Goal: Find specific page/section: Find specific page/section

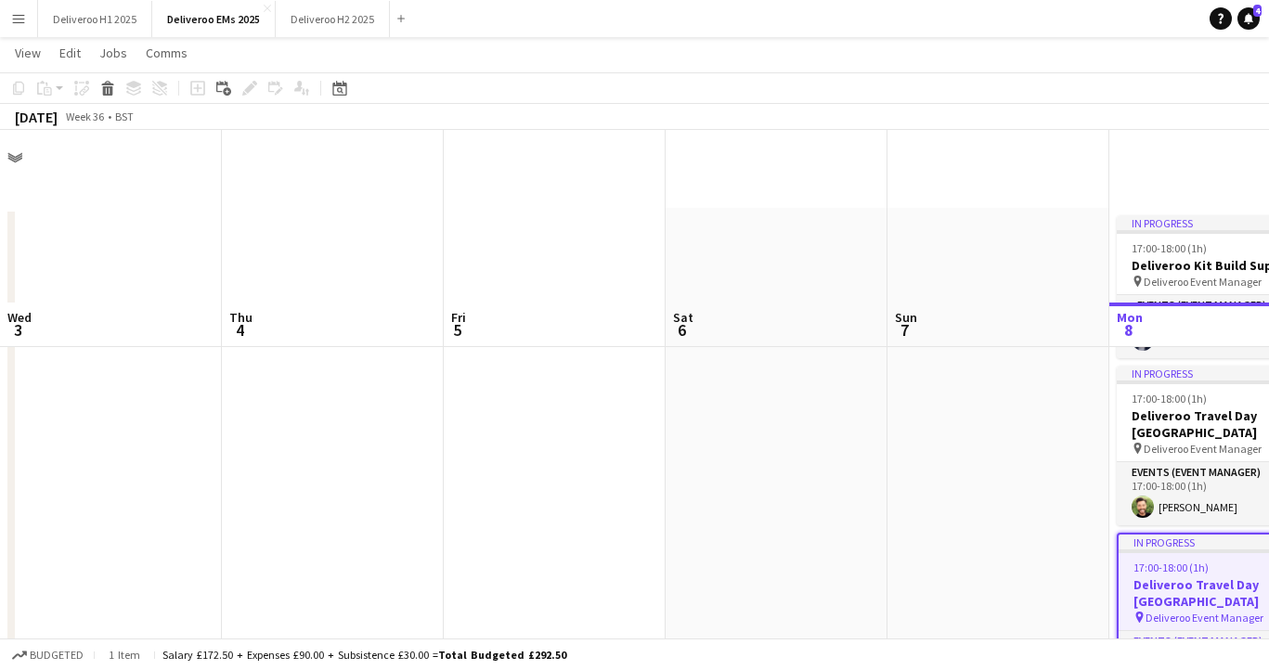
click at [29, 18] on button "Menu" at bounding box center [18, 18] width 37 height 37
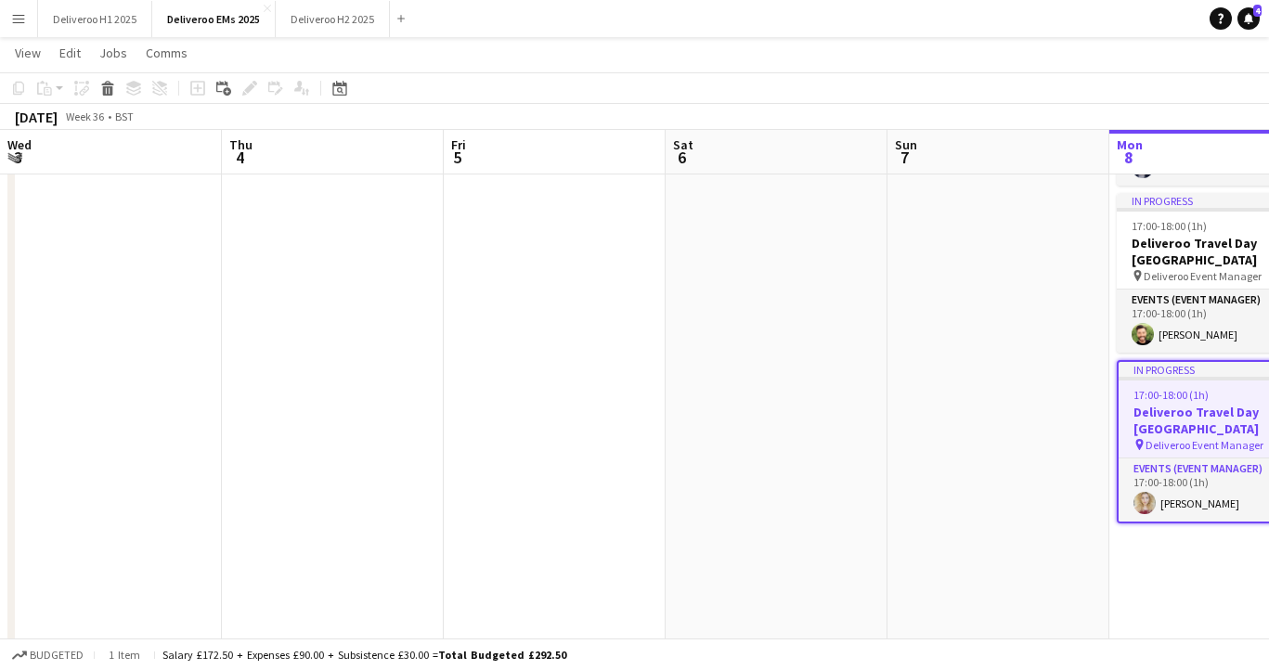
scroll to position [0, 737]
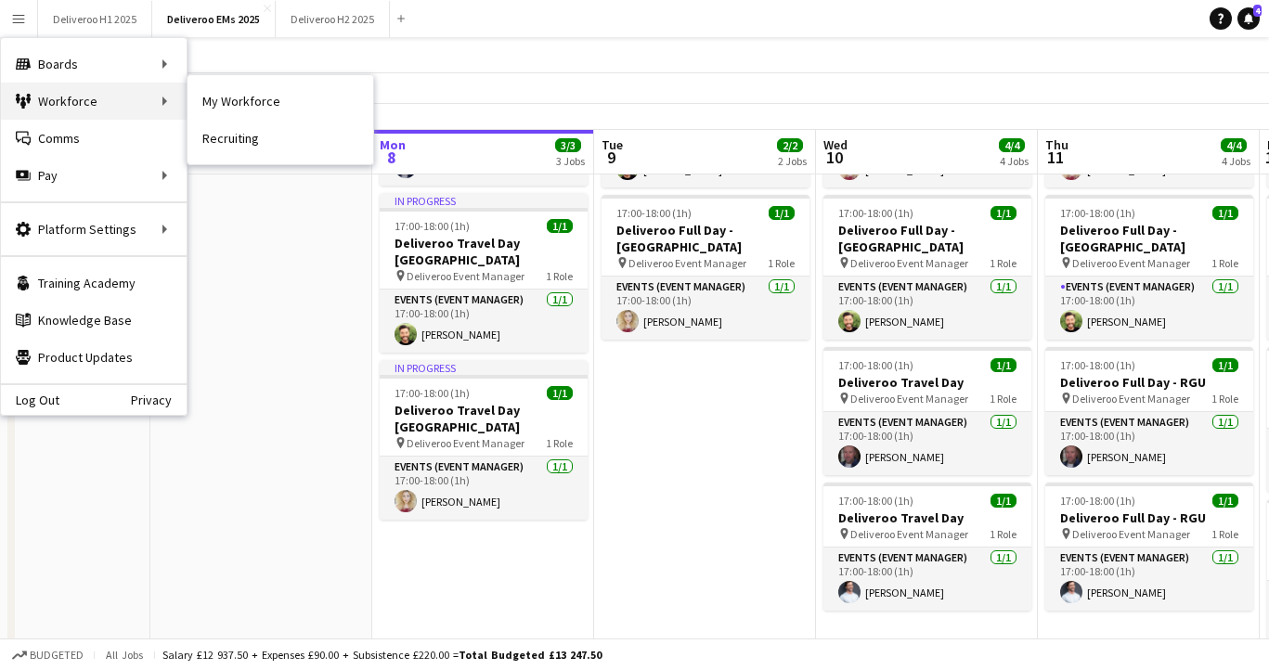
click at [117, 96] on div "Workforce Workforce" at bounding box center [94, 101] width 186 height 37
click at [238, 107] on link "My Workforce" at bounding box center [281, 101] width 186 height 37
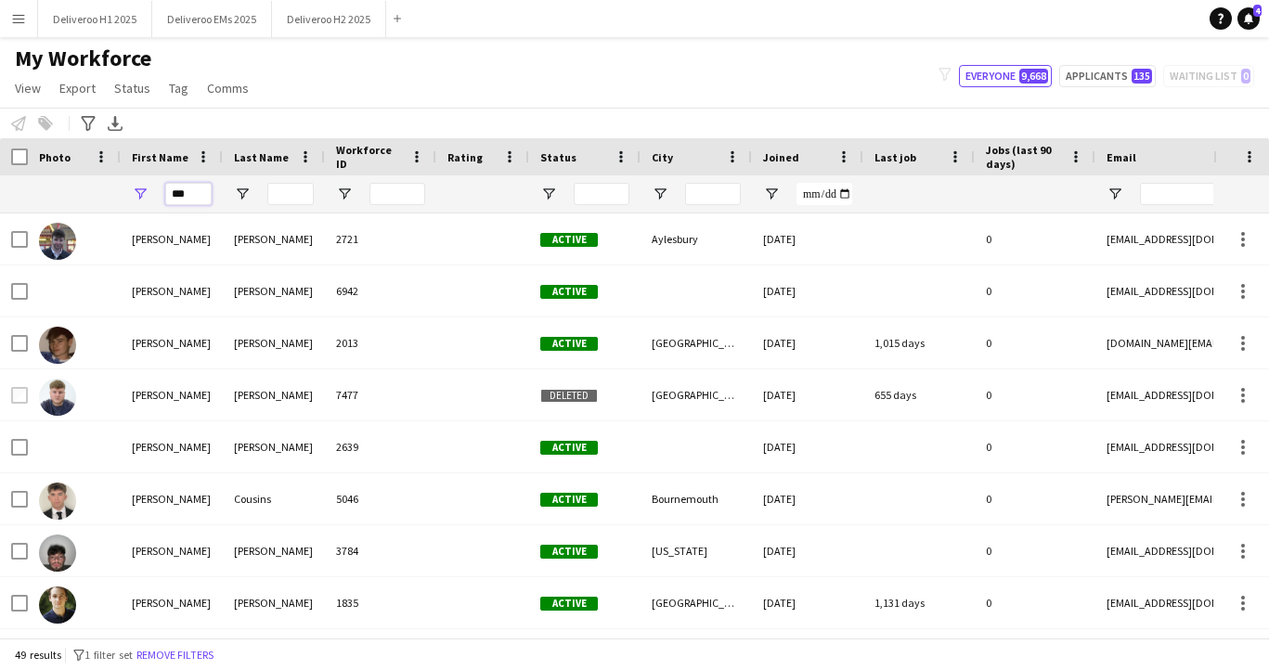
drag, startPoint x: 193, startPoint y: 193, endPoint x: 158, endPoint y: 193, distance: 35.3
click at [158, 193] on div "***" at bounding box center [172, 193] width 102 height 37
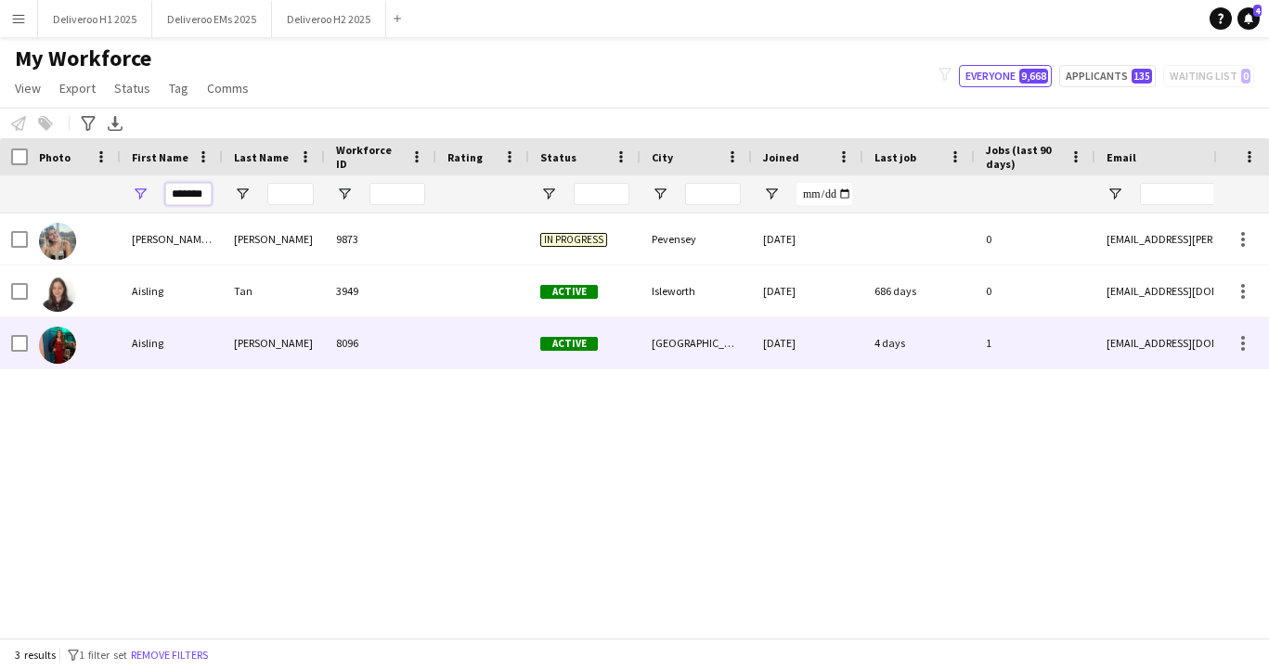
type input "*******"
click at [239, 349] on div "[PERSON_NAME]" at bounding box center [274, 343] width 102 height 51
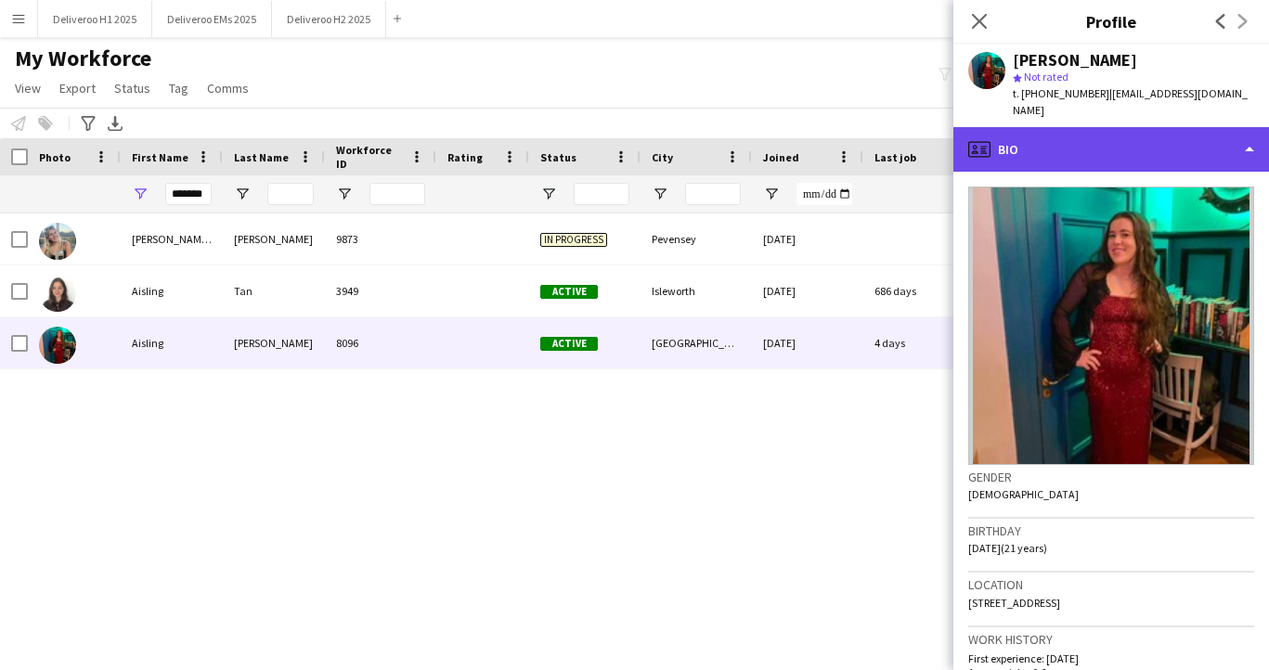
click at [1178, 132] on div "profile Bio" at bounding box center [1111, 149] width 316 height 45
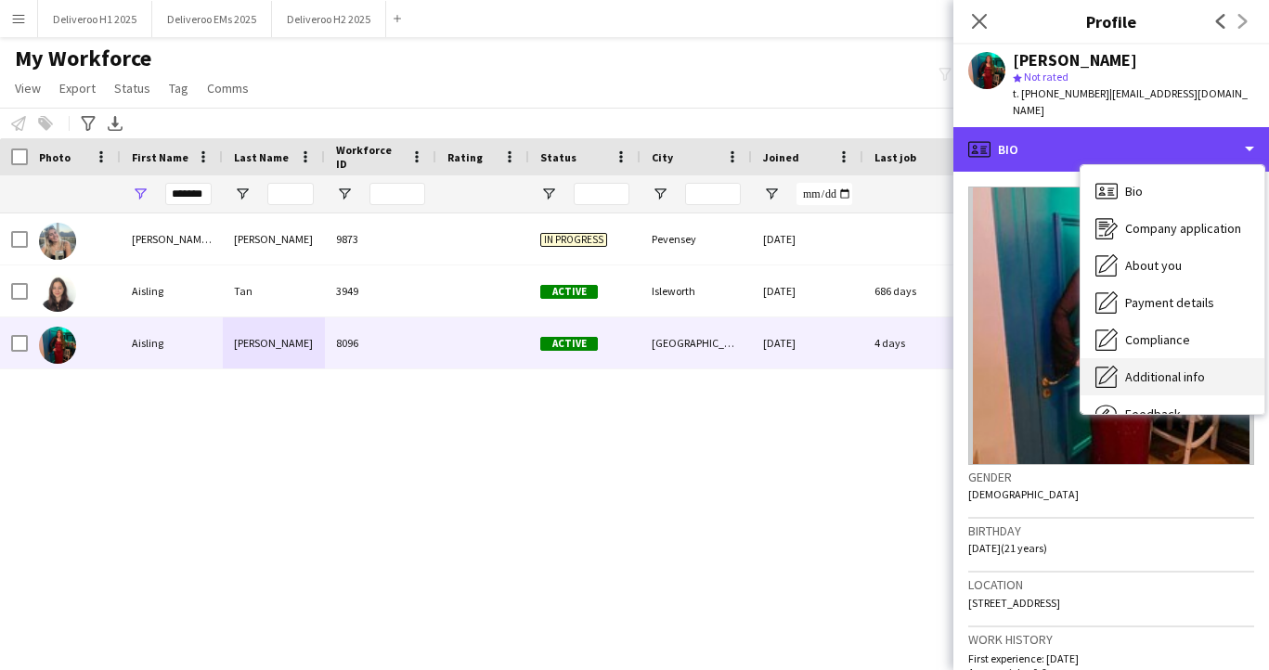
scroll to position [63, 0]
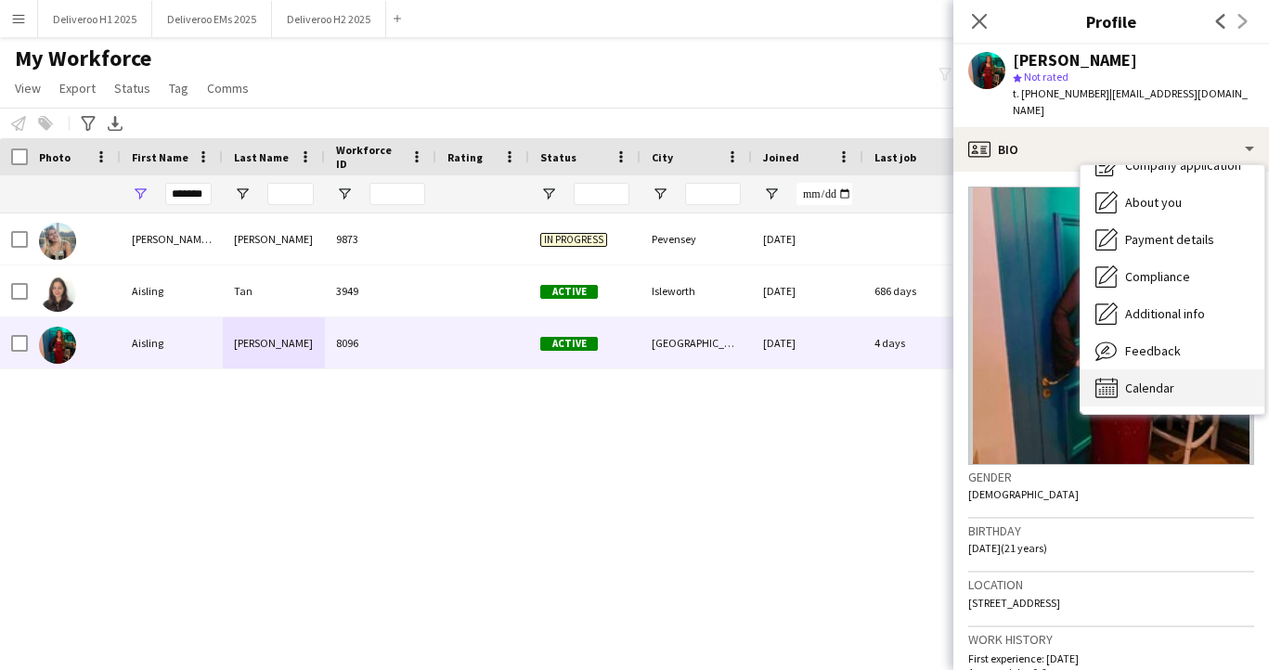
click at [1141, 380] on span "Calendar" at bounding box center [1149, 388] width 49 height 17
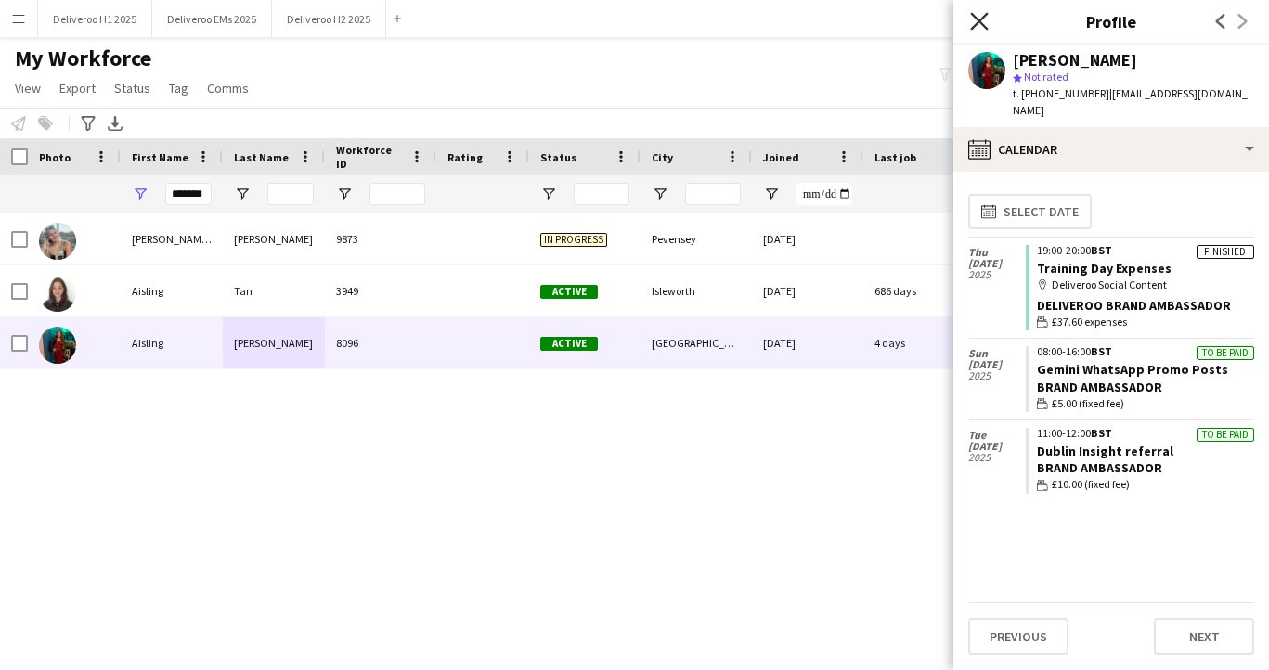
click at [982, 24] on icon at bounding box center [979, 21] width 18 height 18
